Goal: Transaction & Acquisition: Purchase product/service

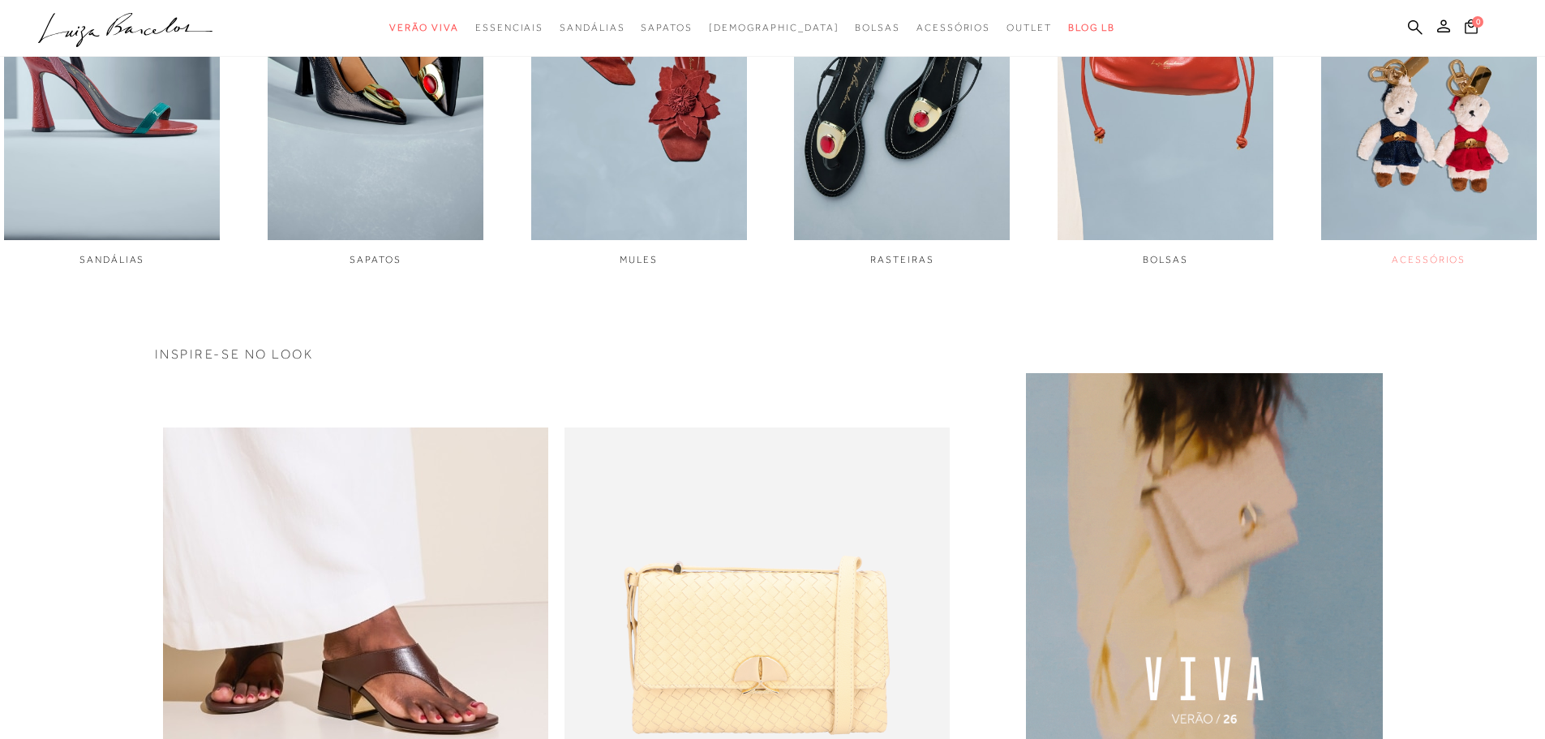
scroll to position [973, 0]
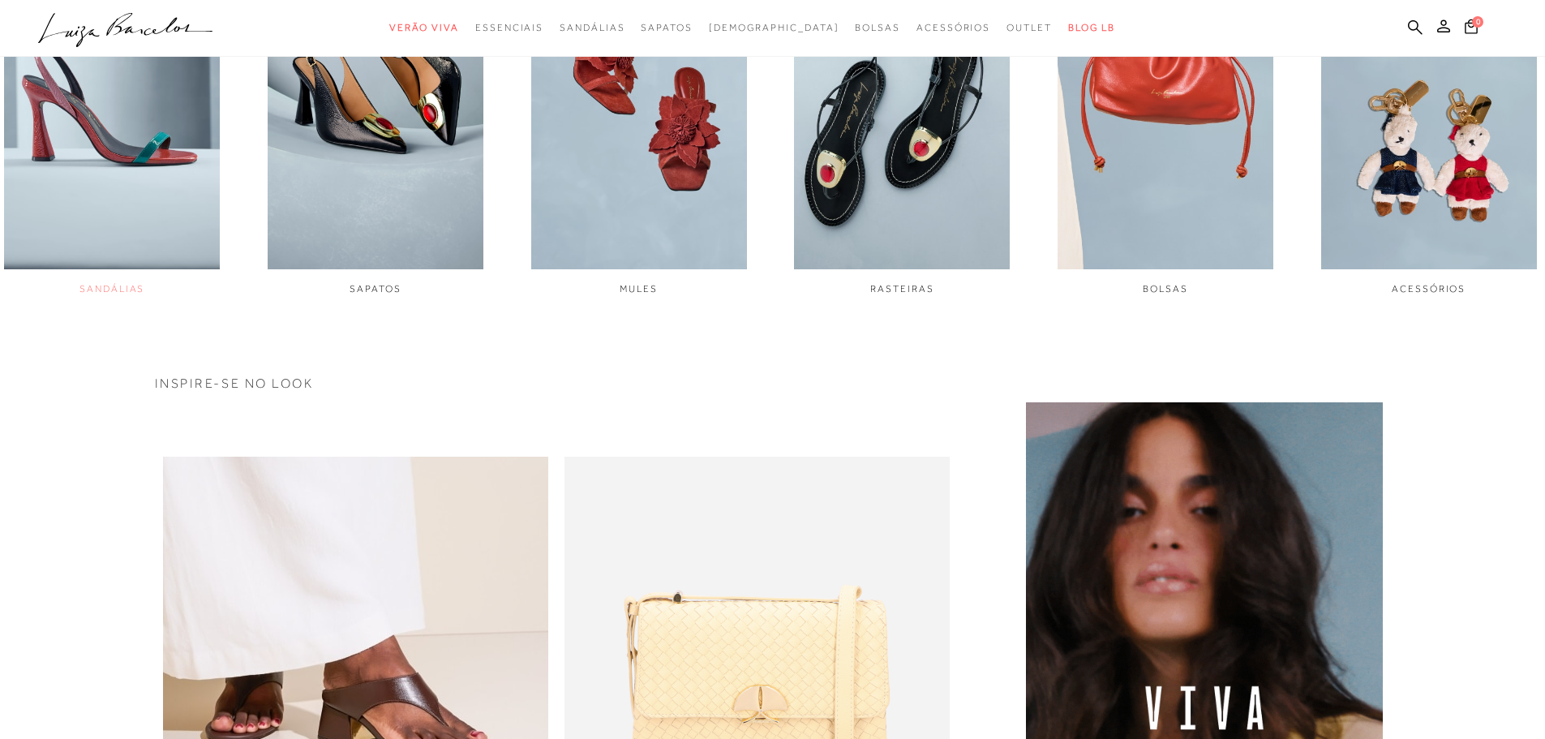
click at [72, 244] on img "1 / 6" at bounding box center [112, 67] width 216 height 404
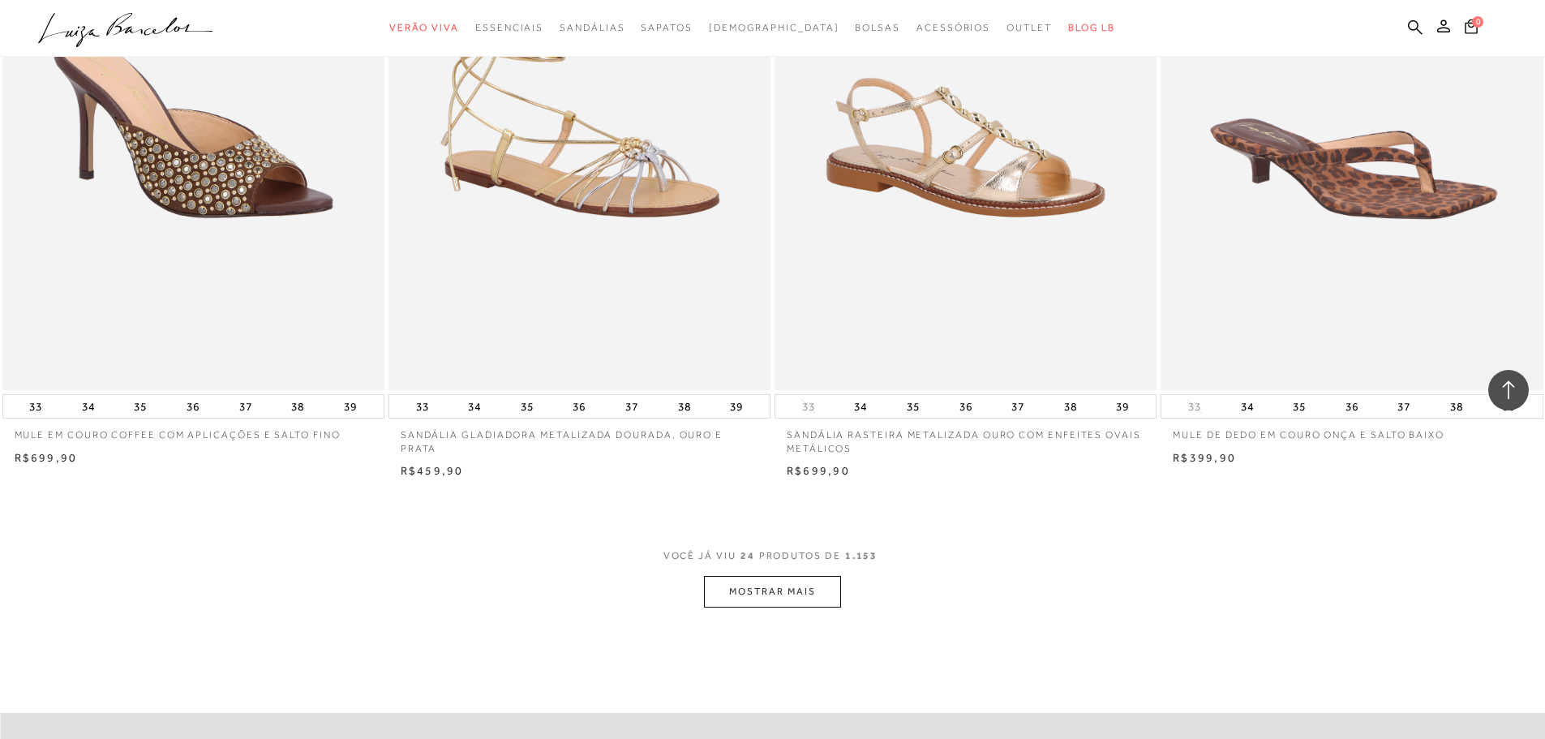
scroll to position [3892, 0]
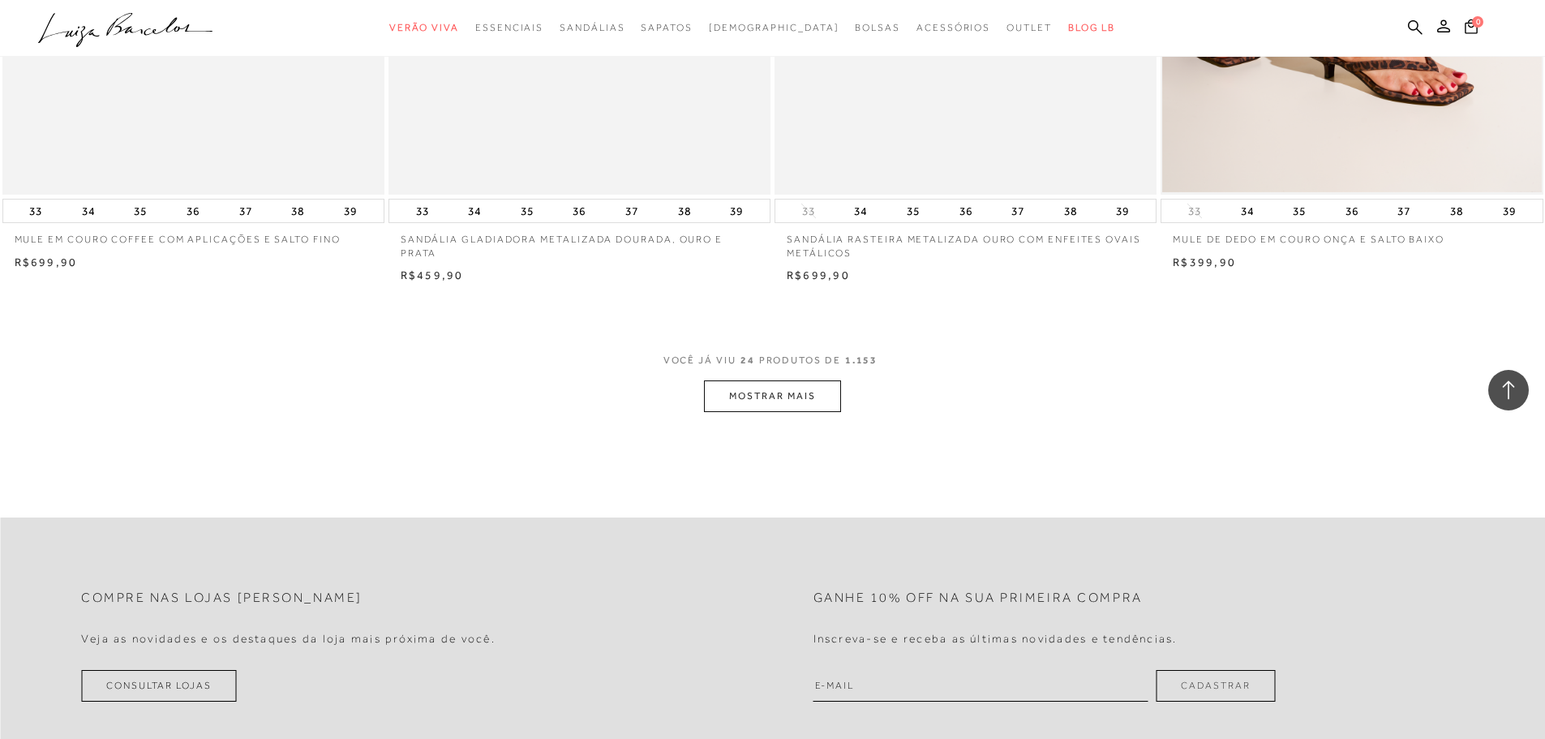
click at [807, 396] on button "MOSTRAR MAIS" at bounding box center [772, 396] width 136 height 32
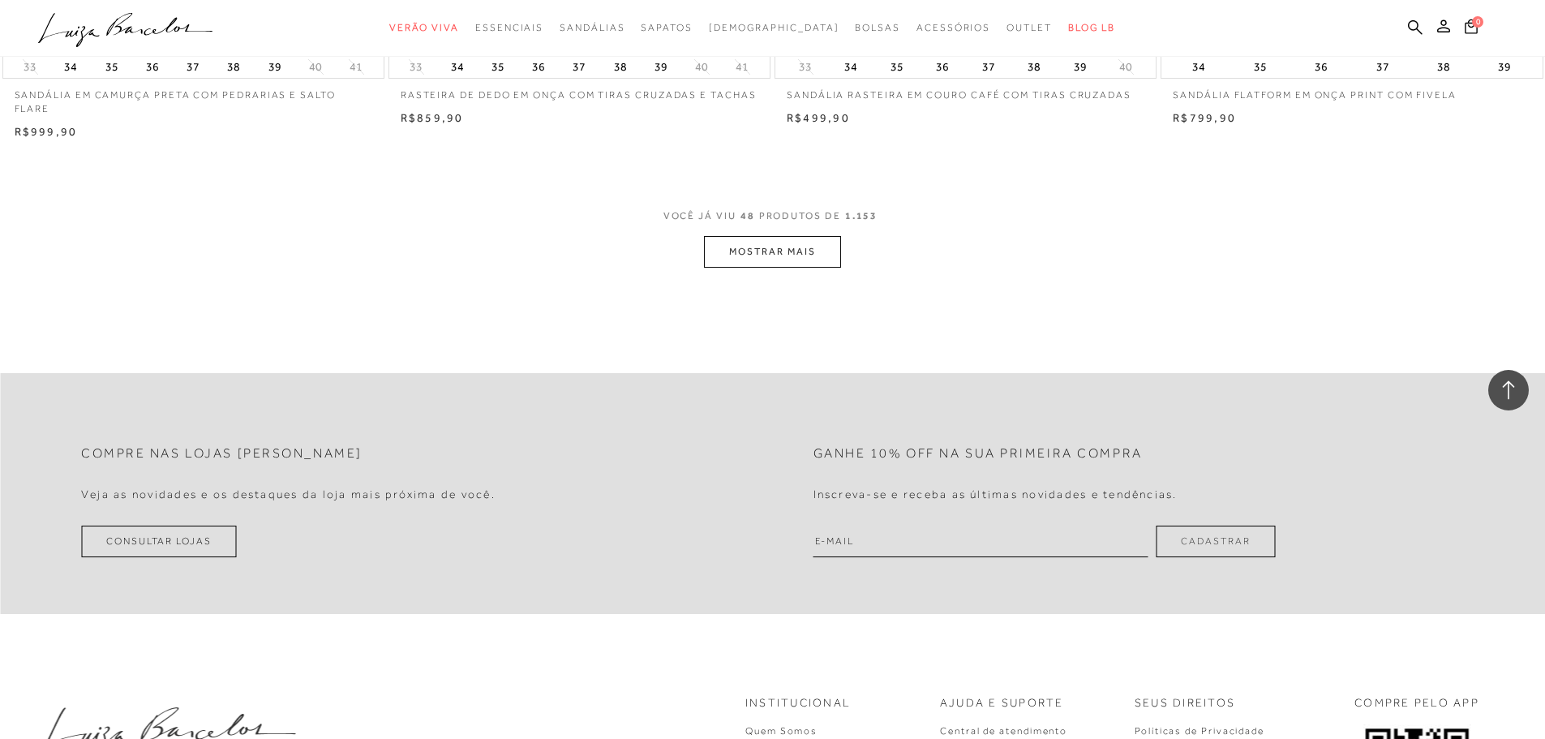
scroll to position [8347, 0]
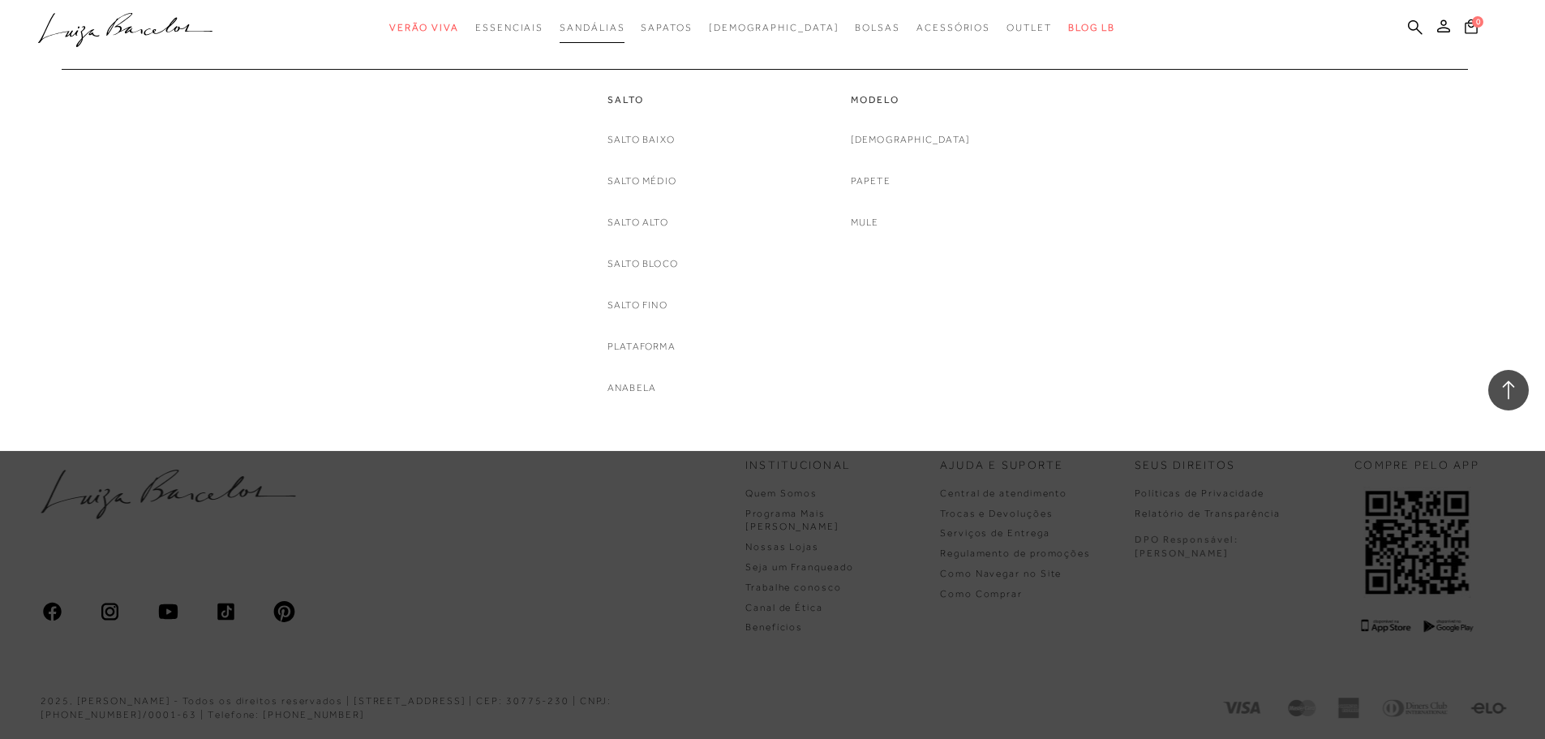
click at [624, 28] on span "Sandálias" at bounding box center [592, 27] width 65 height 11
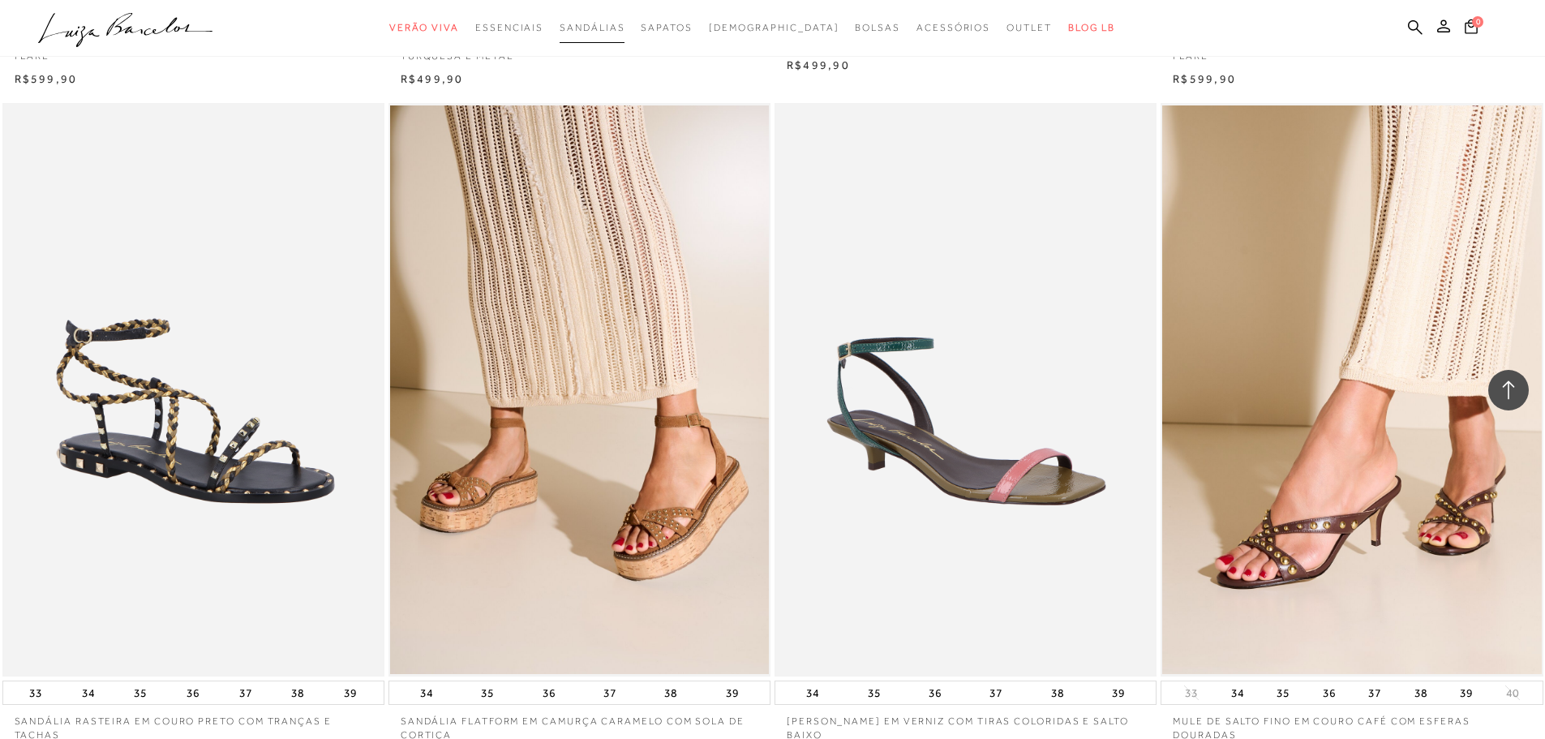
scroll to position [5833, 0]
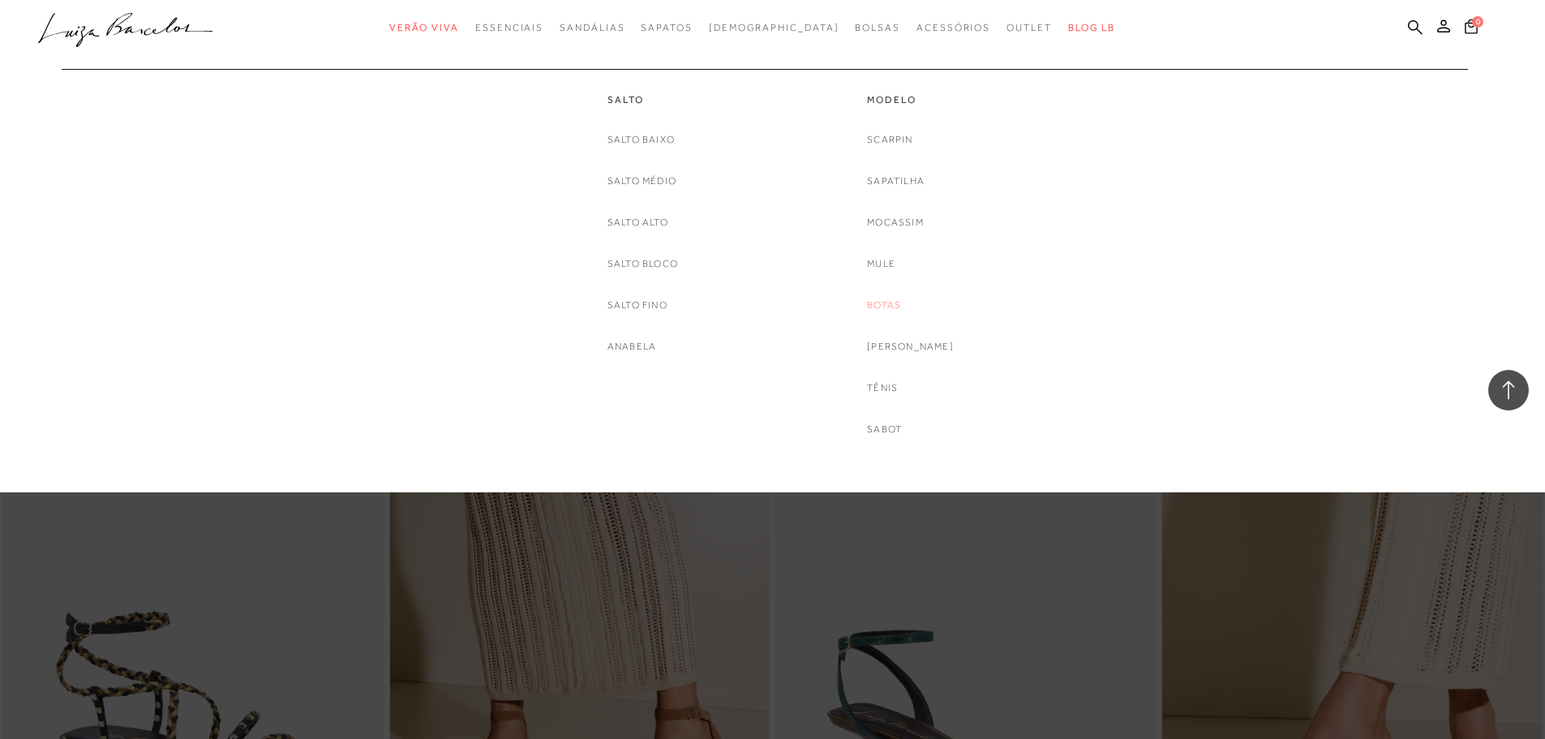
click at [901, 307] on link "Botas" at bounding box center [884, 305] width 34 height 17
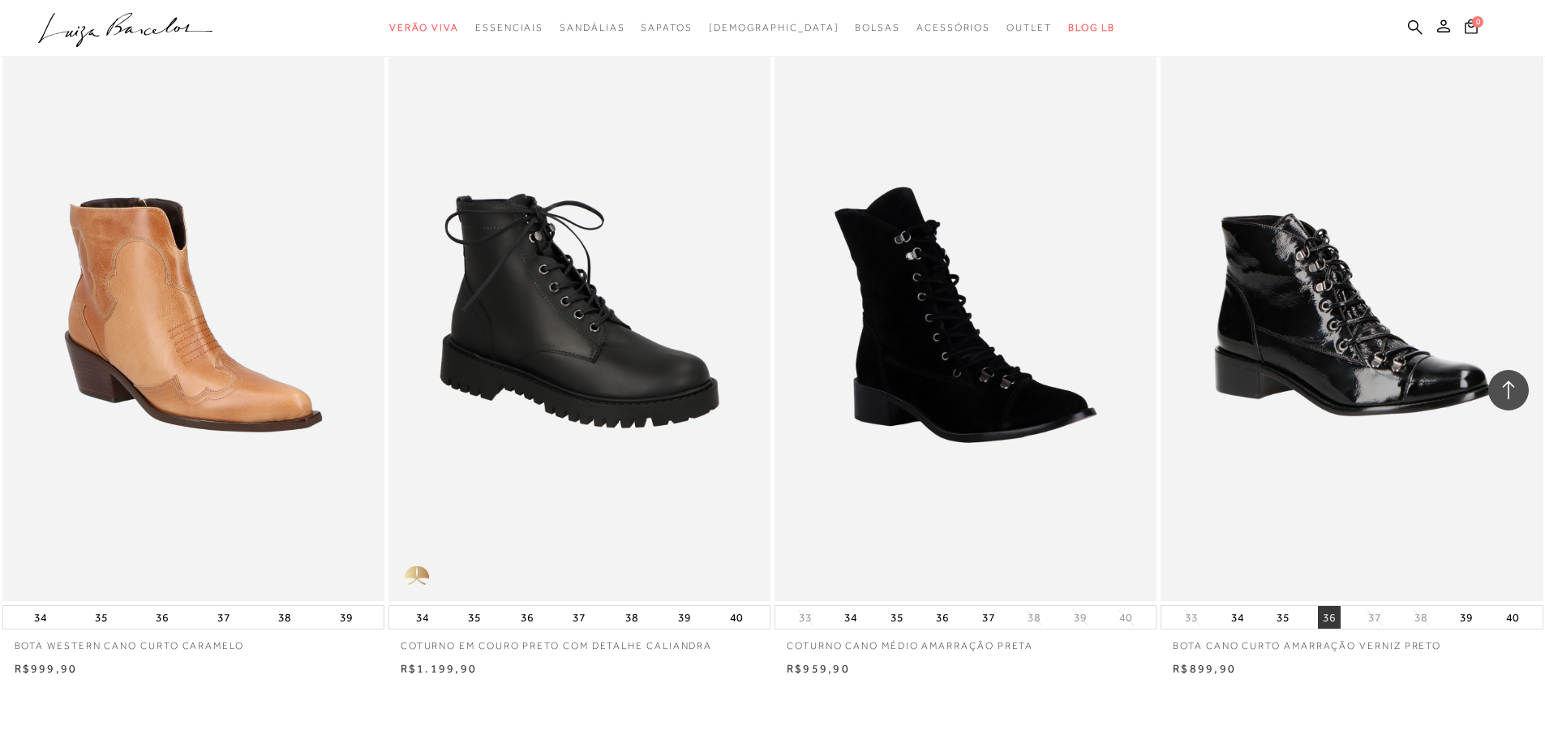
scroll to position [3568, 0]
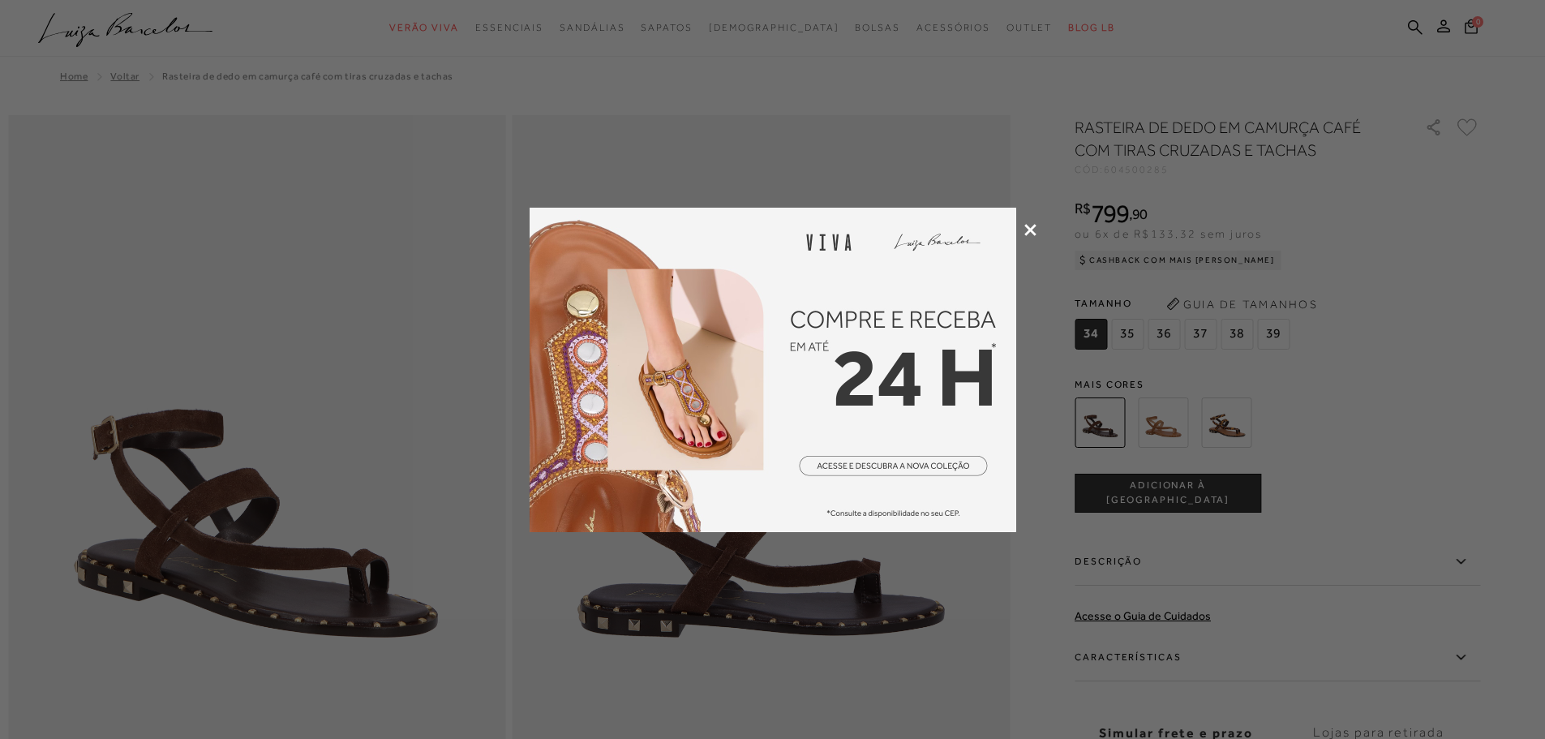
click at [1030, 231] on icon at bounding box center [1030, 230] width 12 height 12
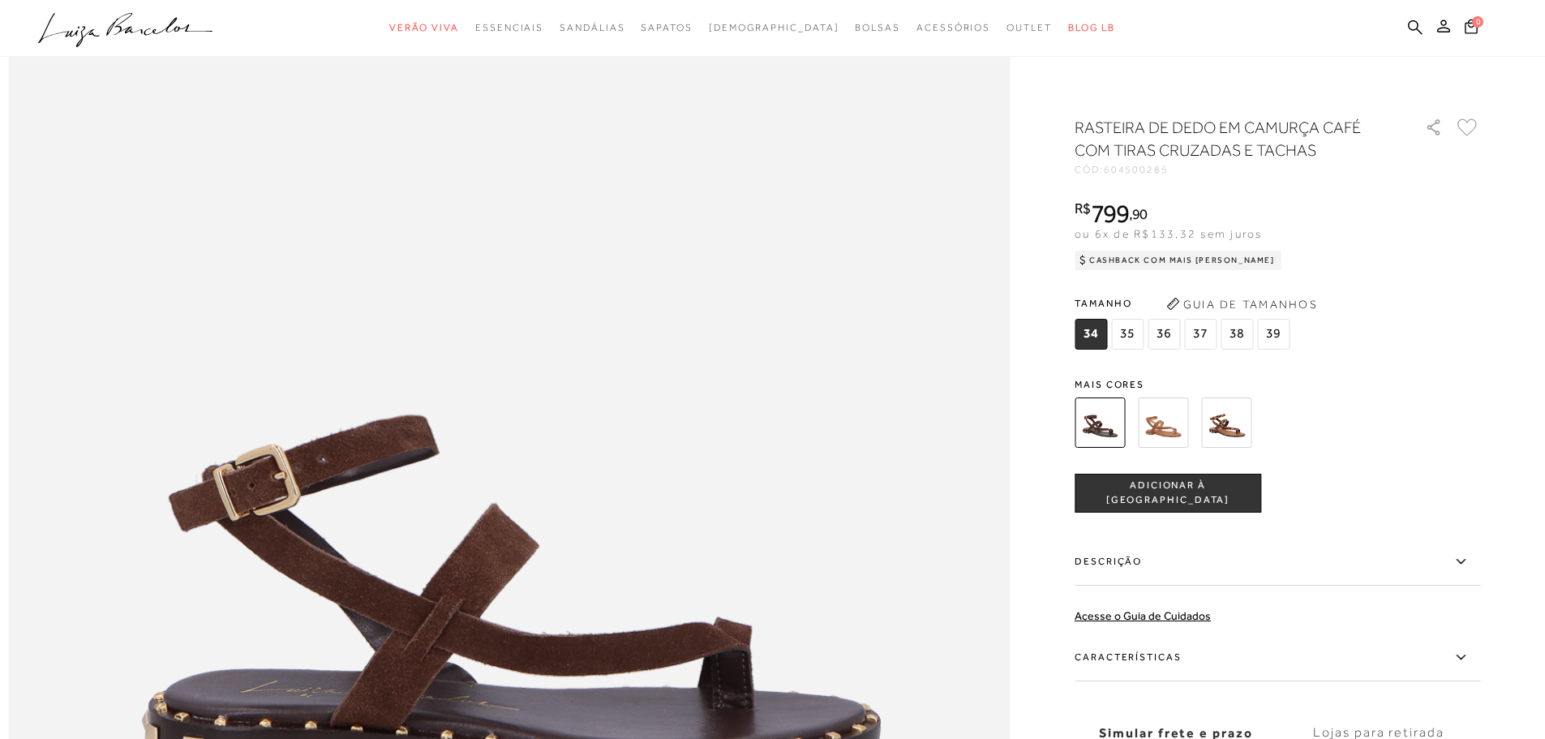
scroll to position [1379, 0]
